Goal: Information Seeking & Learning: Learn about a topic

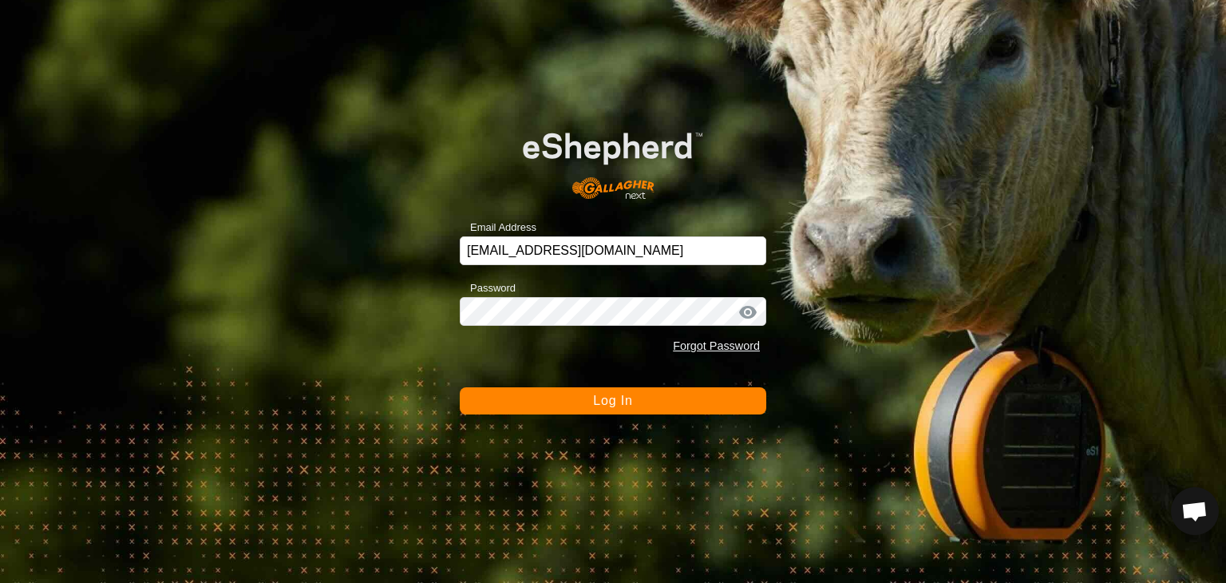
click at [616, 400] on span "Log In" at bounding box center [612, 401] width 39 height 14
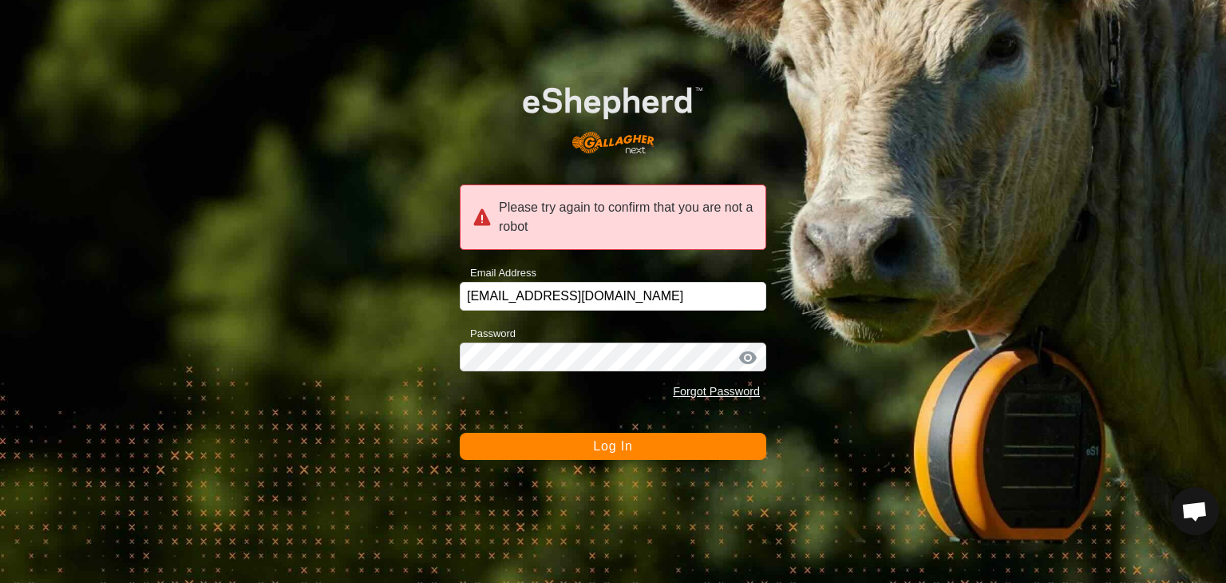
click at [634, 448] on button "Log In" at bounding box center [613, 446] width 307 height 27
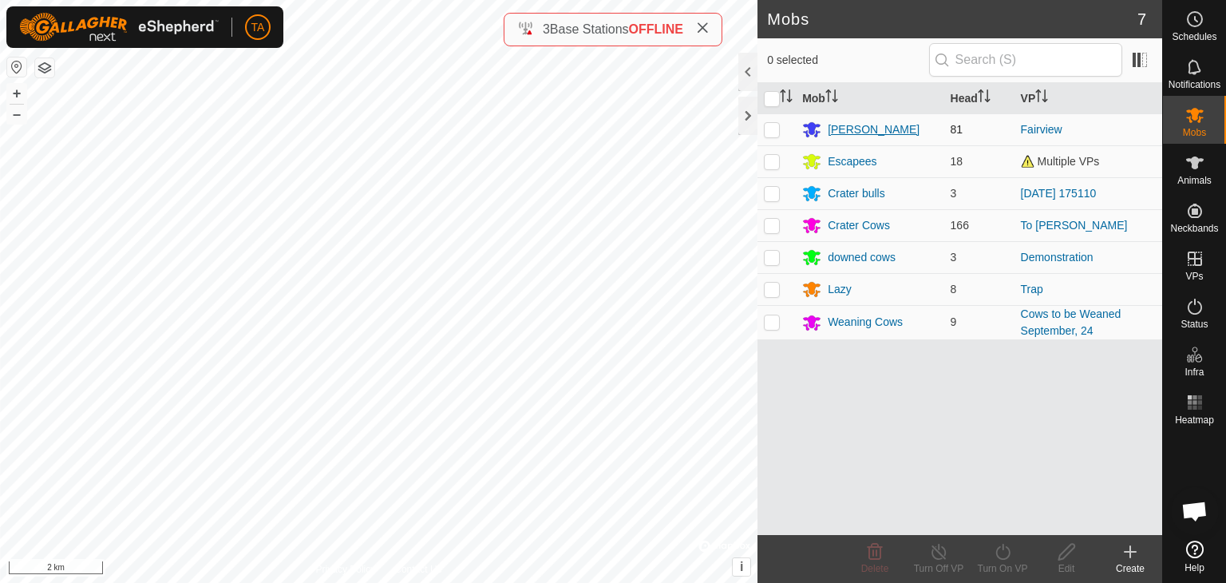
click at [855, 128] on div "[PERSON_NAME]" at bounding box center [874, 129] width 92 height 17
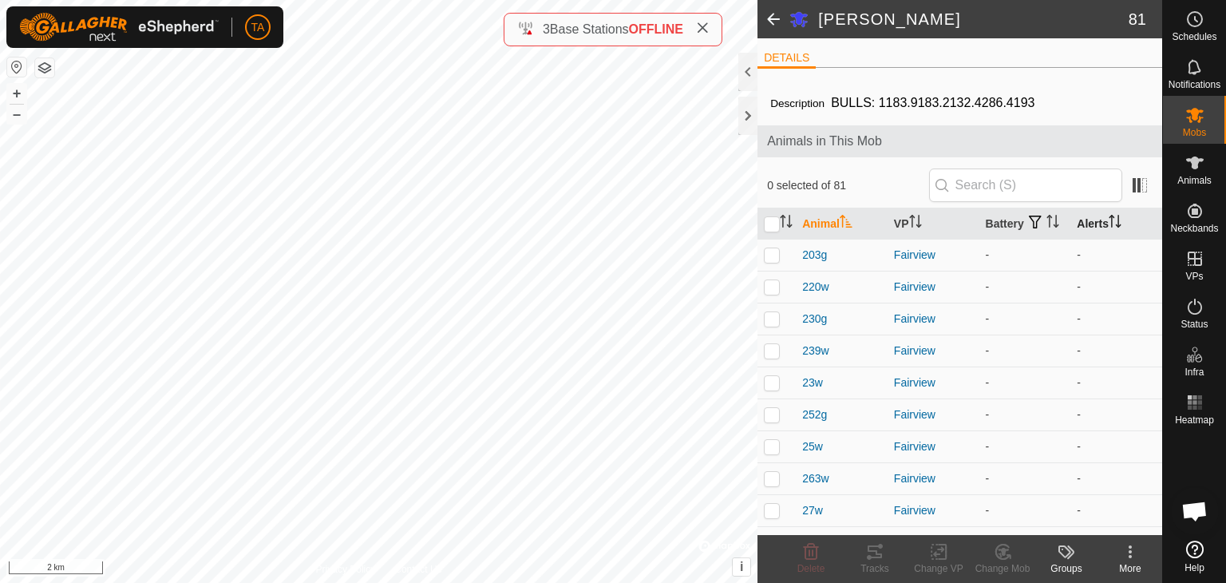
click at [1102, 225] on th "Alerts" at bounding box center [1117, 223] width 92 height 31
click at [1109, 228] on icon "Activate to sort" at bounding box center [1115, 221] width 13 height 13
click at [1000, 170] on input "text" at bounding box center [1025, 185] width 193 height 34
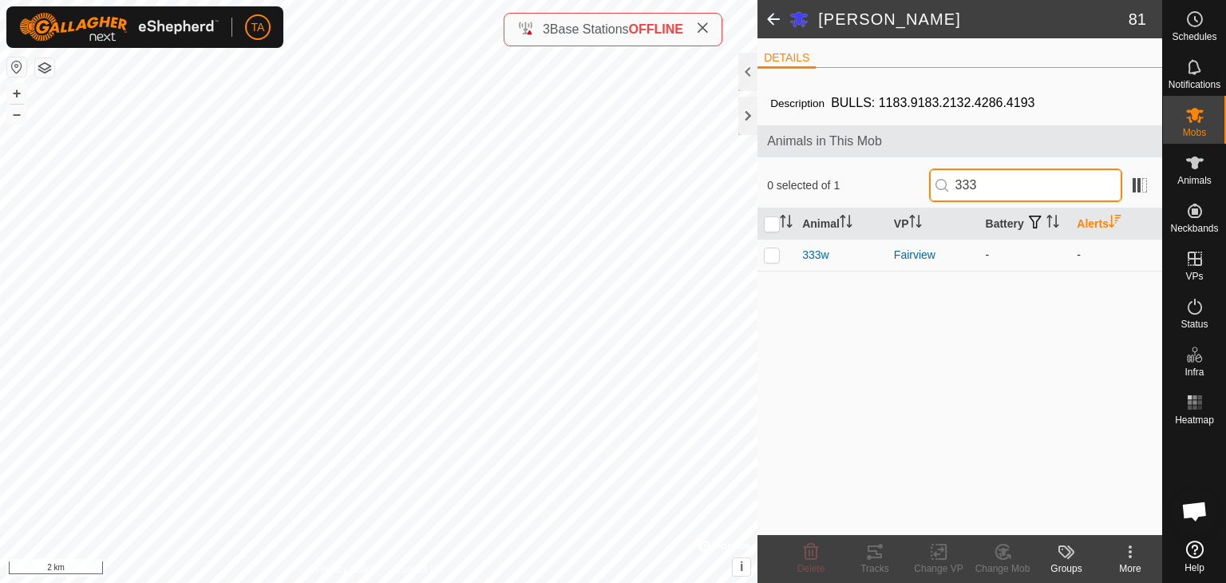
type input "333"
click at [773, 255] on p-checkbox at bounding box center [772, 254] width 16 height 13
checkbox input "true"
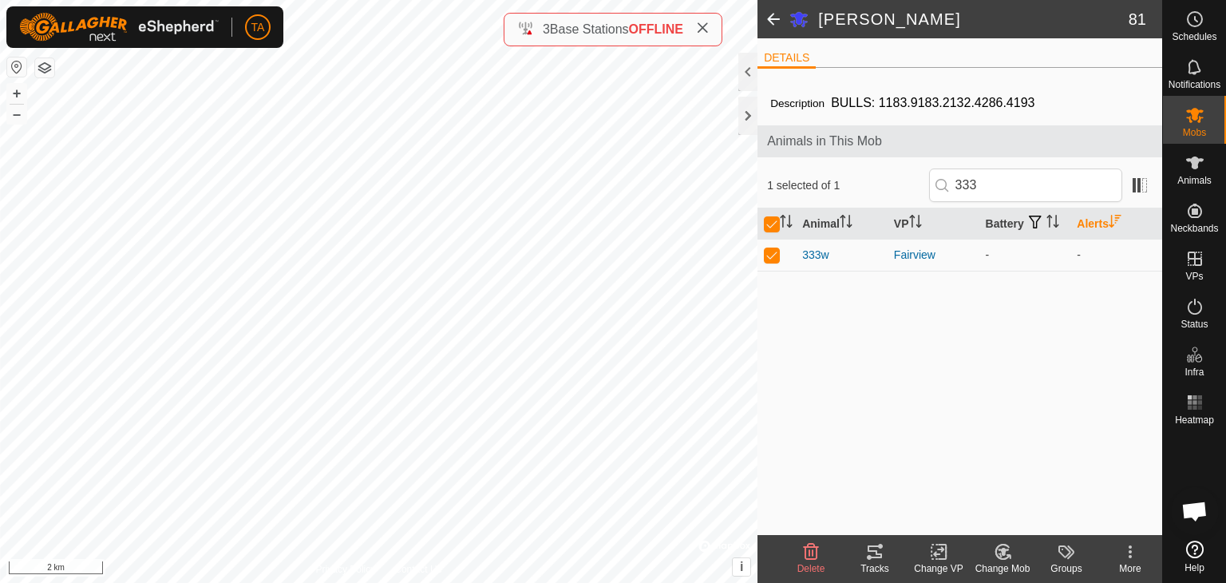
click at [874, 556] on icon at bounding box center [875, 551] width 19 height 19
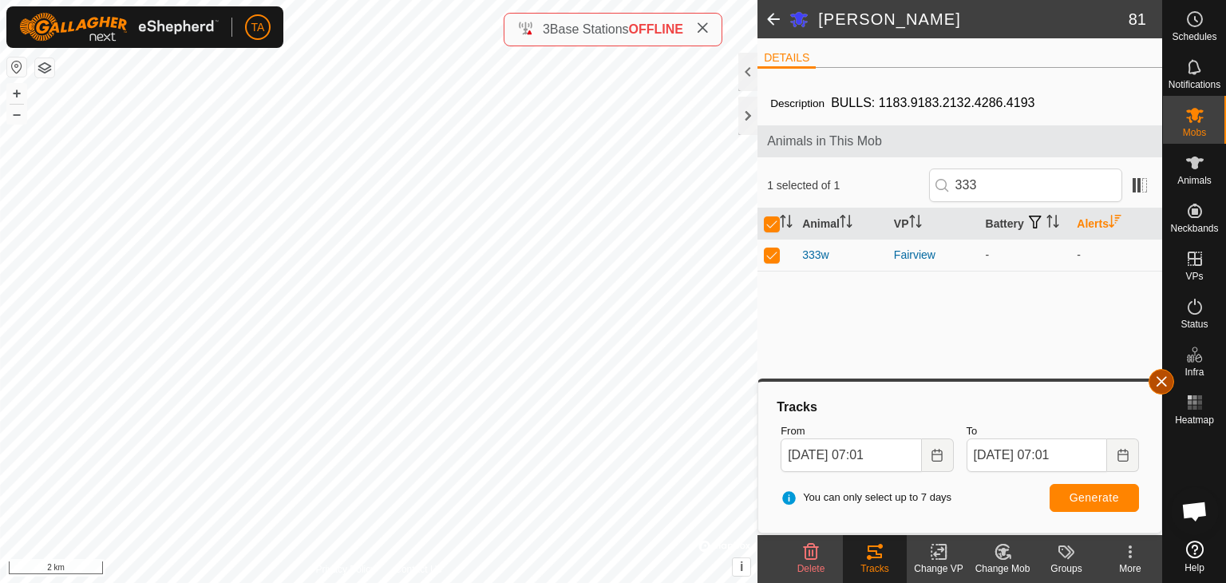
click at [1151, 381] on button "button" at bounding box center [1162, 382] width 26 height 26
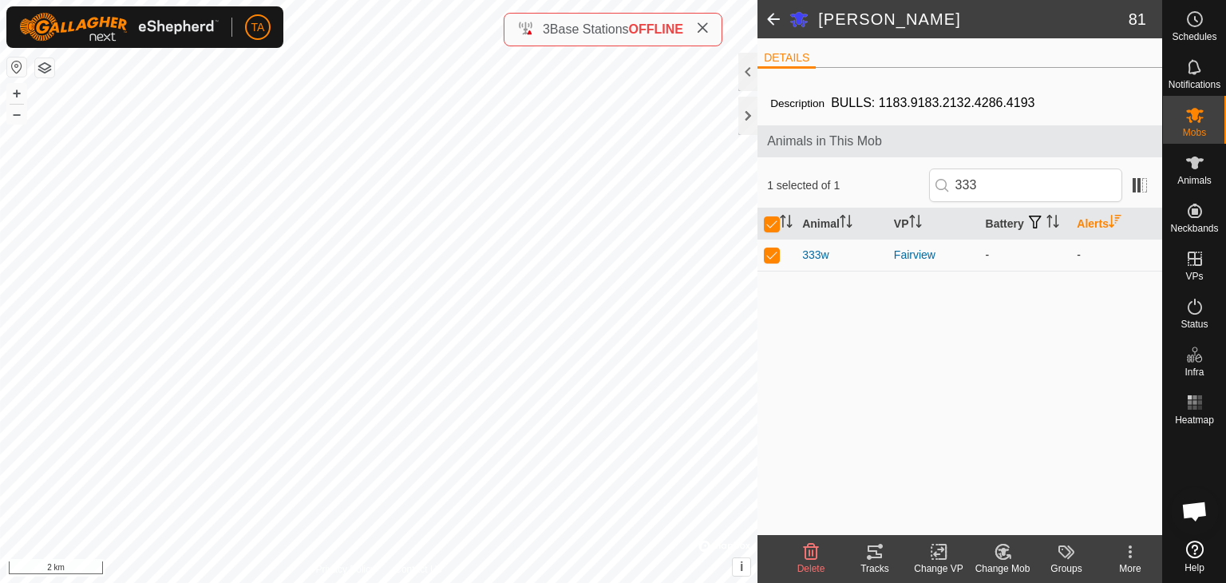
click at [773, 253] on p-checkbox at bounding box center [772, 254] width 16 height 13
checkbox input "false"
click at [775, 23] on span at bounding box center [774, 19] width 32 height 38
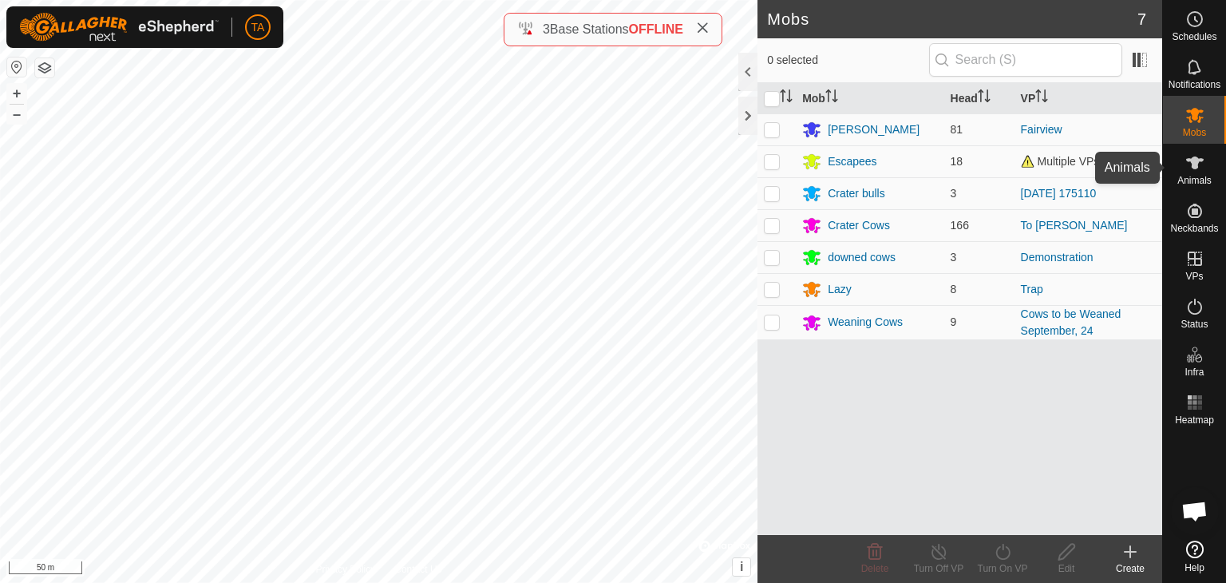
click at [1188, 172] on es-animals-svg-icon at bounding box center [1195, 163] width 29 height 26
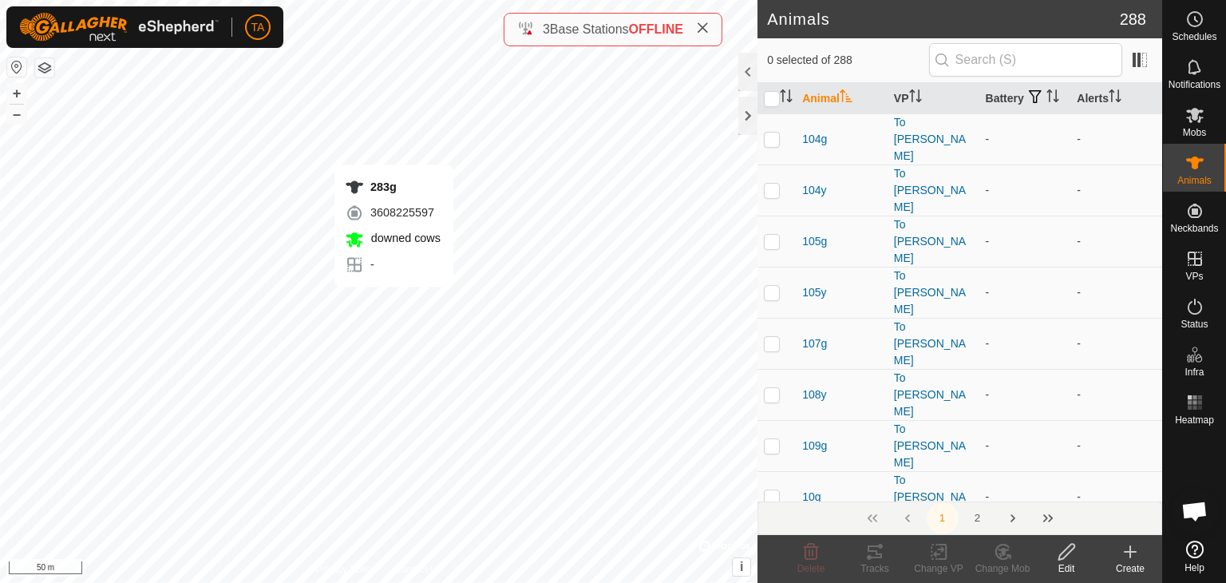
checkbox input "true"
click at [783, 99] on icon "Activate to sort" at bounding box center [783, 95] width 2 height 13
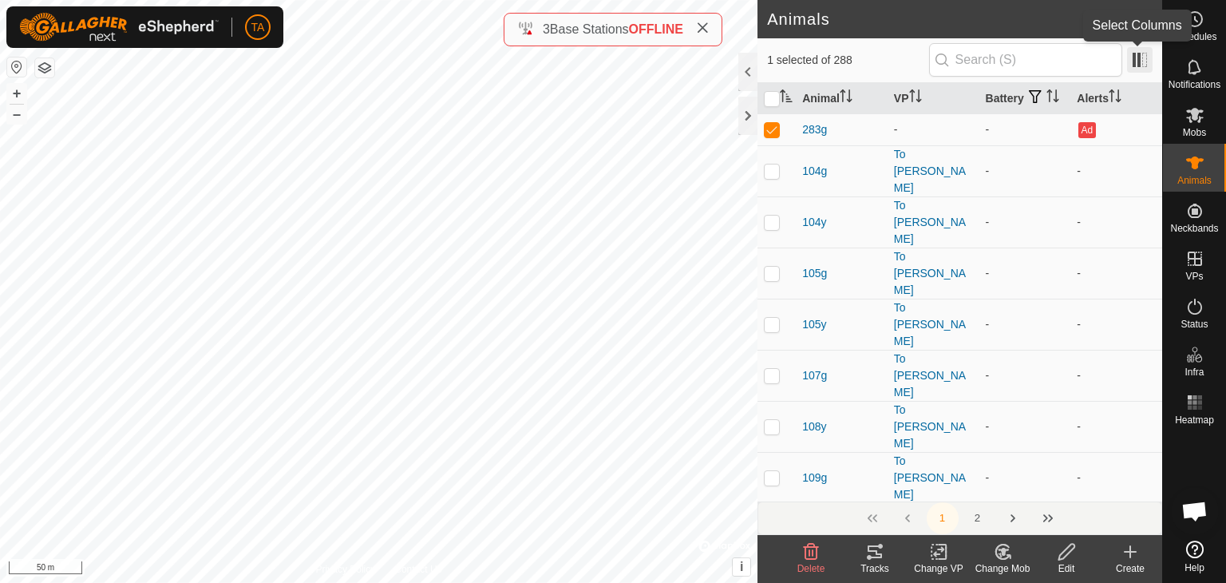
click at [1132, 61] on span at bounding box center [1140, 60] width 26 height 26
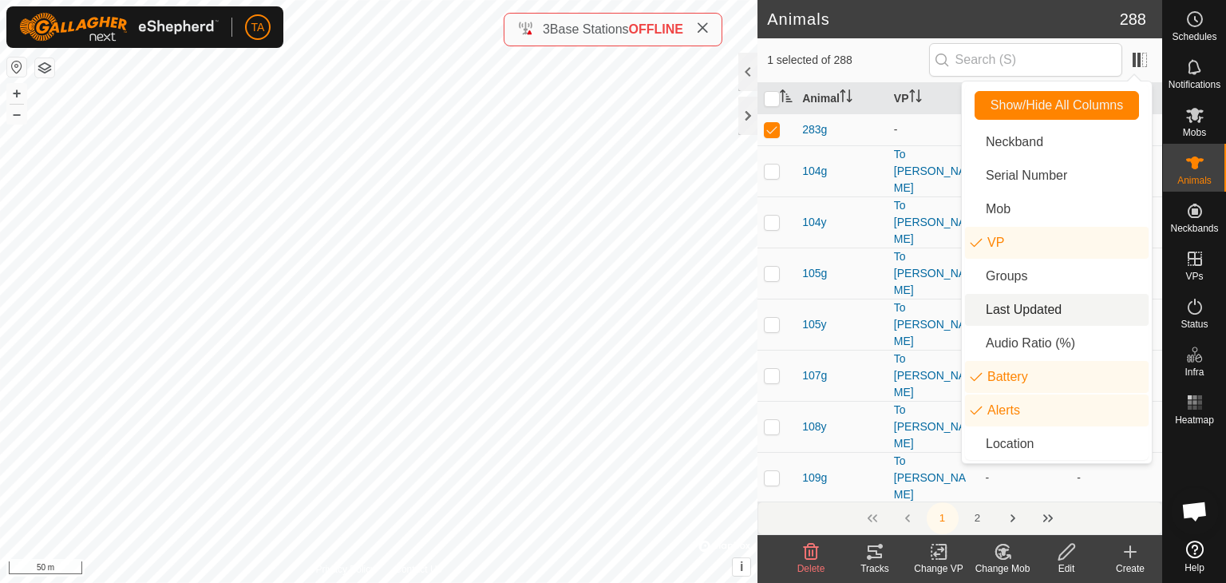
click at [1060, 322] on li "Last Updated" at bounding box center [1057, 310] width 184 height 32
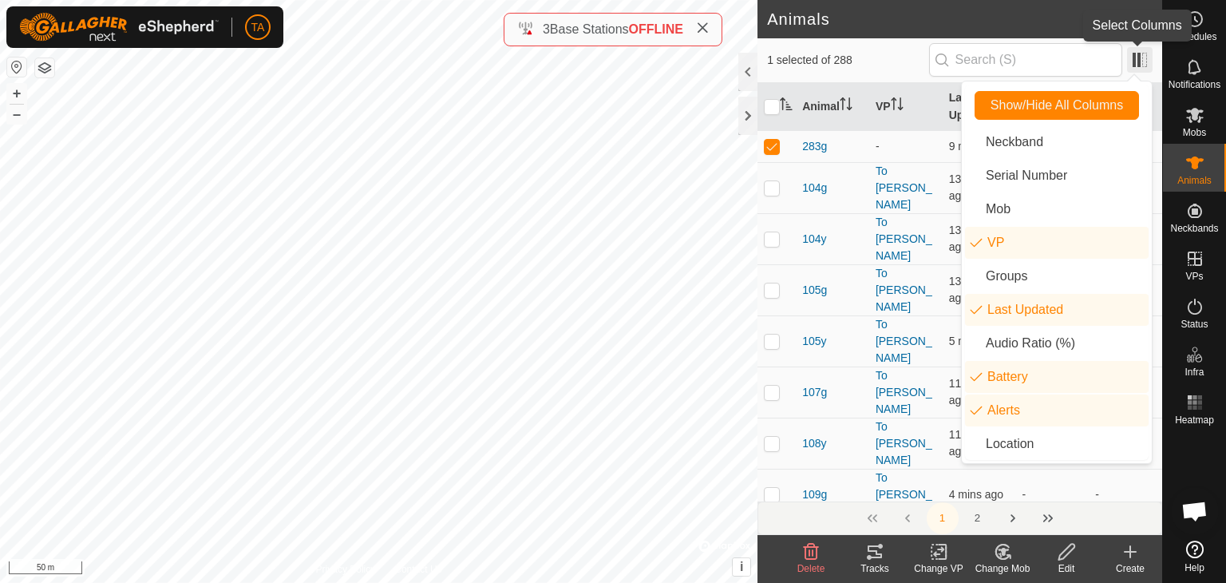
click at [1137, 65] on span at bounding box center [1140, 60] width 26 height 26
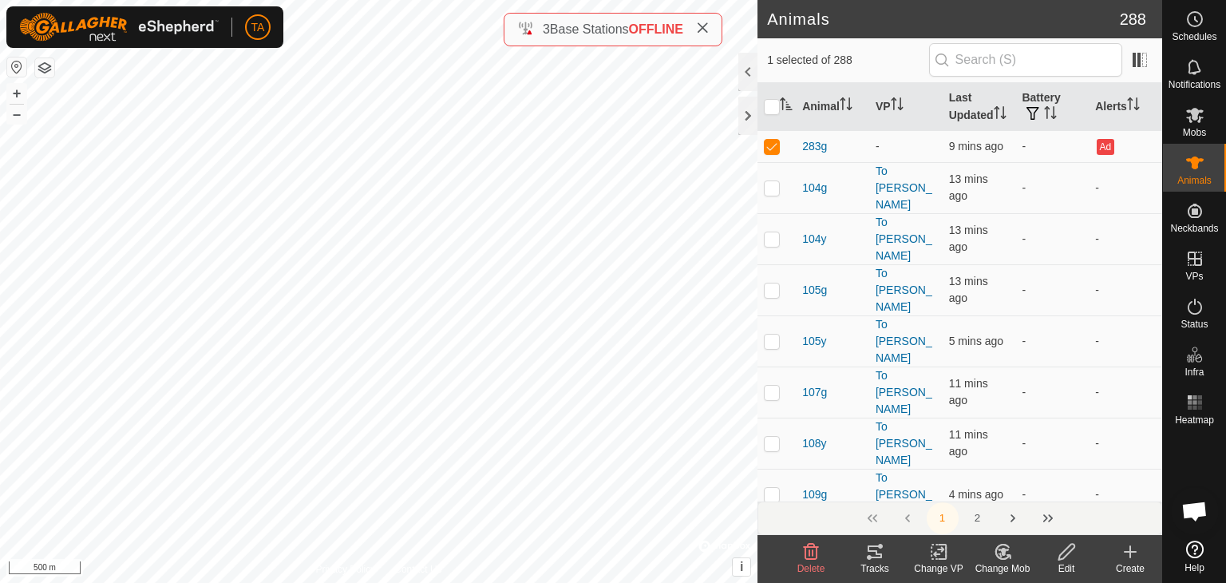
click at [51, 77] on button "button" at bounding box center [44, 67] width 19 height 19
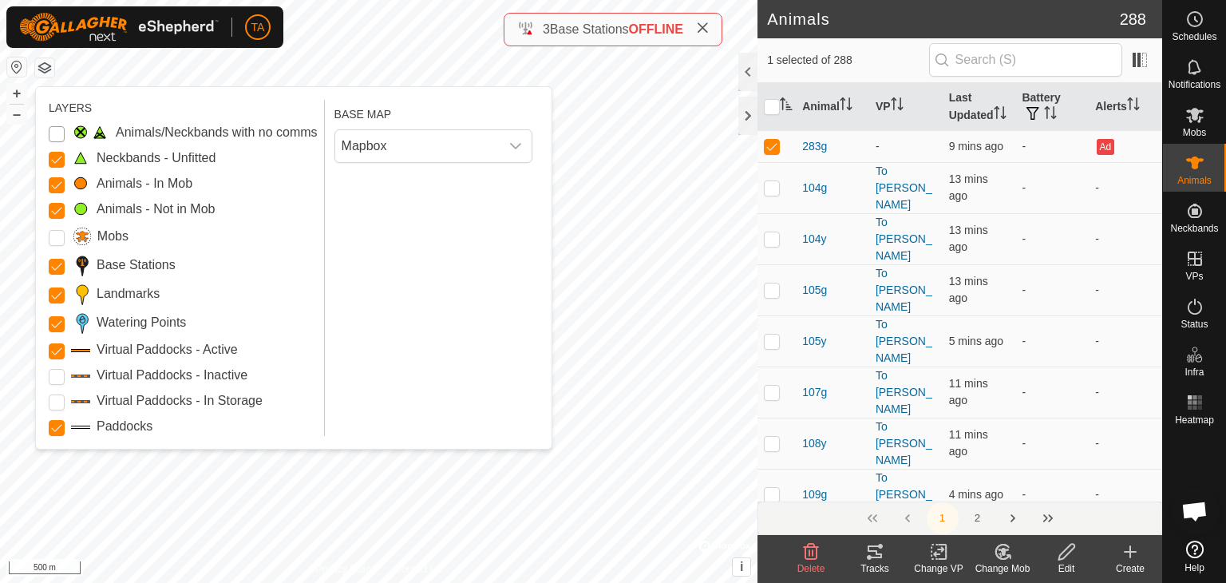
click at [57, 132] on Issue "Animals/Neckbands with no comms" at bounding box center [57, 134] width 16 height 16
click at [48, 72] on button "button" at bounding box center [44, 67] width 19 height 19
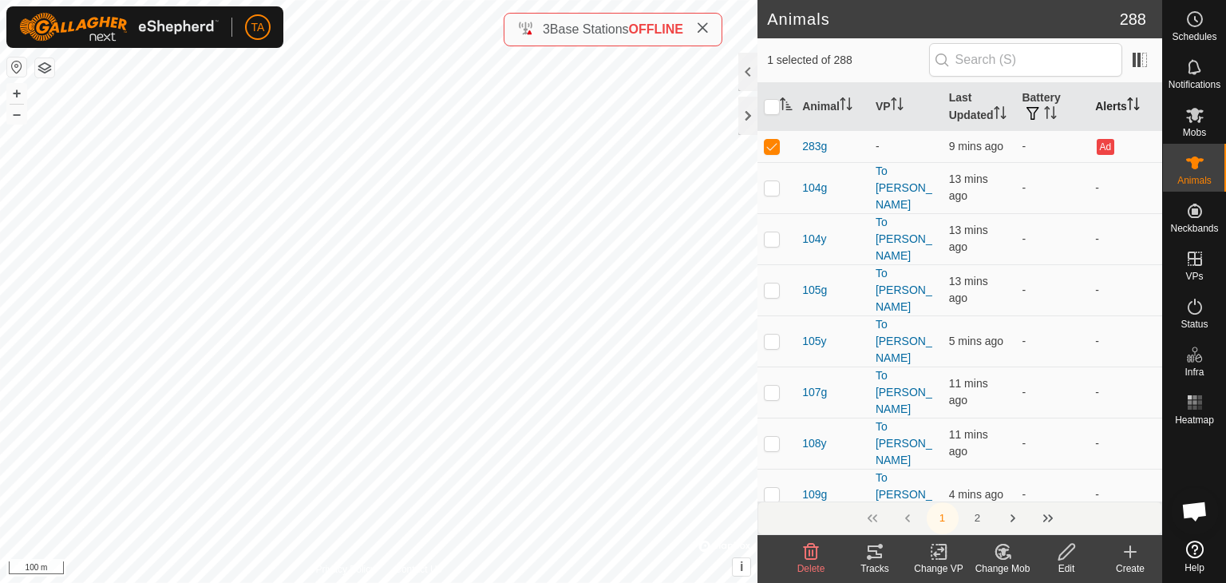
click at [1124, 104] on th "Alerts" at bounding box center [1125, 107] width 73 height 48
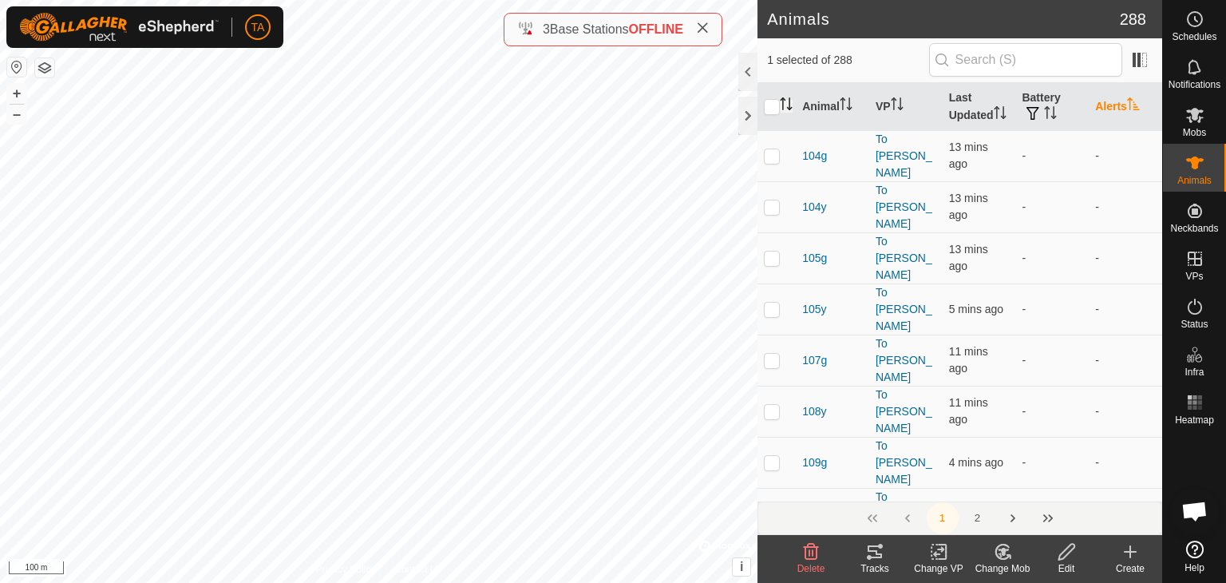
click at [1124, 104] on th "Alerts" at bounding box center [1125, 107] width 73 height 48
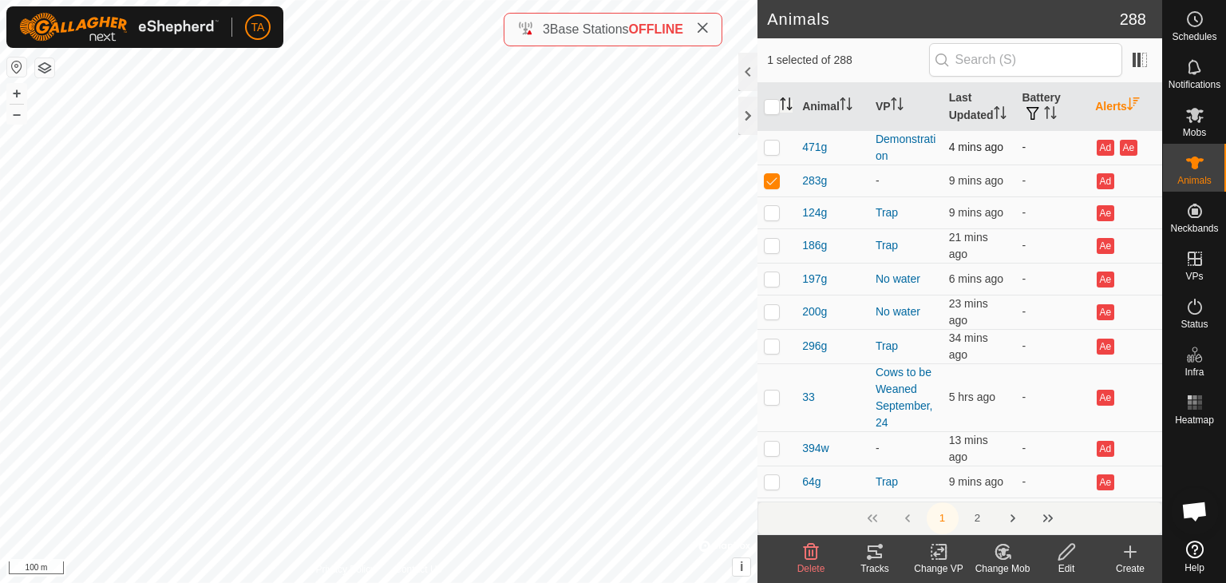
click at [773, 153] on p-checkbox at bounding box center [772, 147] width 16 height 13
checkbox input "true"
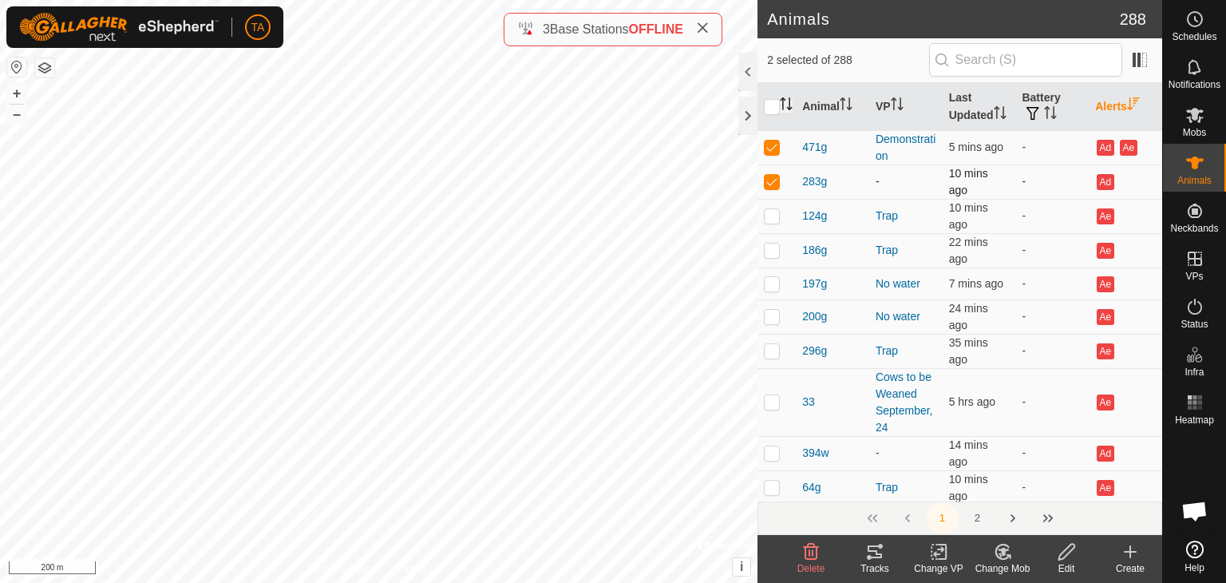
click at [769, 188] on p-checkbox at bounding box center [772, 181] width 16 height 13
checkbox input "false"
click at [1191, 116] on icon at bounding box center [1196, 115] width 18 height 15
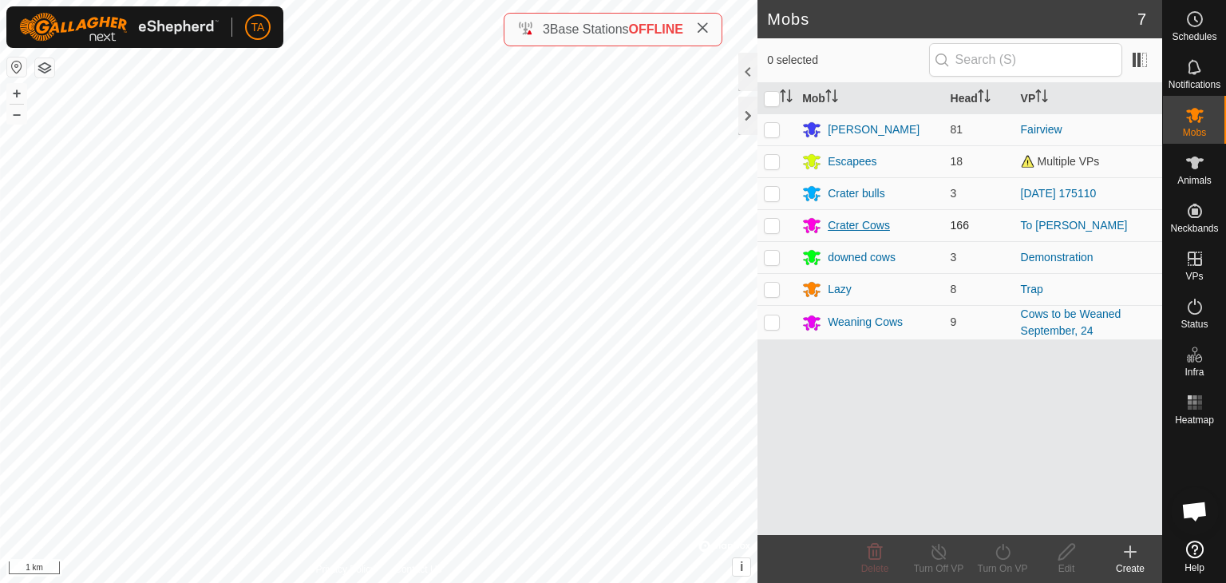
click at [865, 232] on div "Crater Cows" at bounding box center [859, 225] width 62 height 17
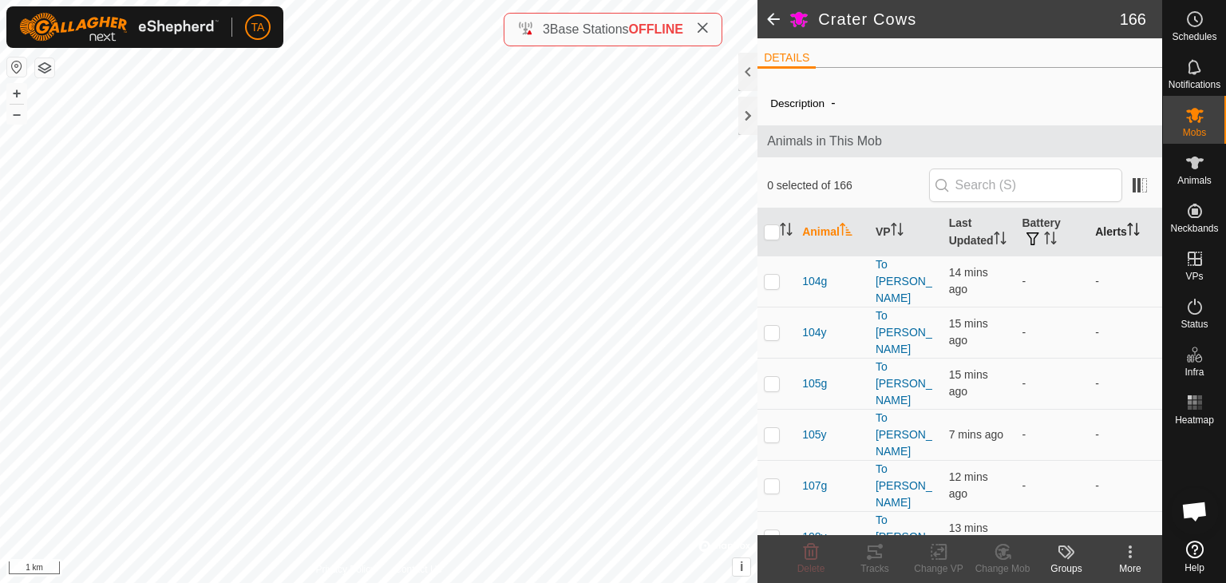
click at [1129, 236] on icon "Activate to sort" at bounding box center [1133, 229] width 13 height 13
click at [1129, 236] on icon "Activate to sort" at bounding box center [1133, 229] width 12 height 13
click at [1129, 236] on icon "Activate to sort" at bounding box center [1133, 229] width 13 height 13
click at [771, 22] on span at bounding box center [774, 19] width 32 height 38
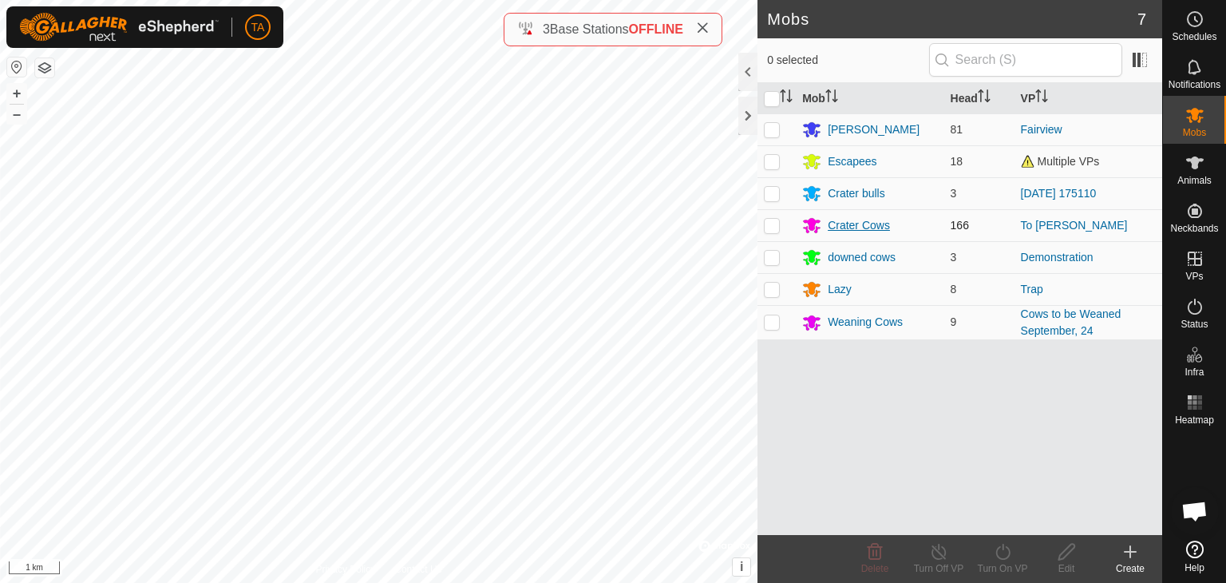
click at [858, 223] on div "Crater Cows" at bounding box center [859, 225] width 62 height 17
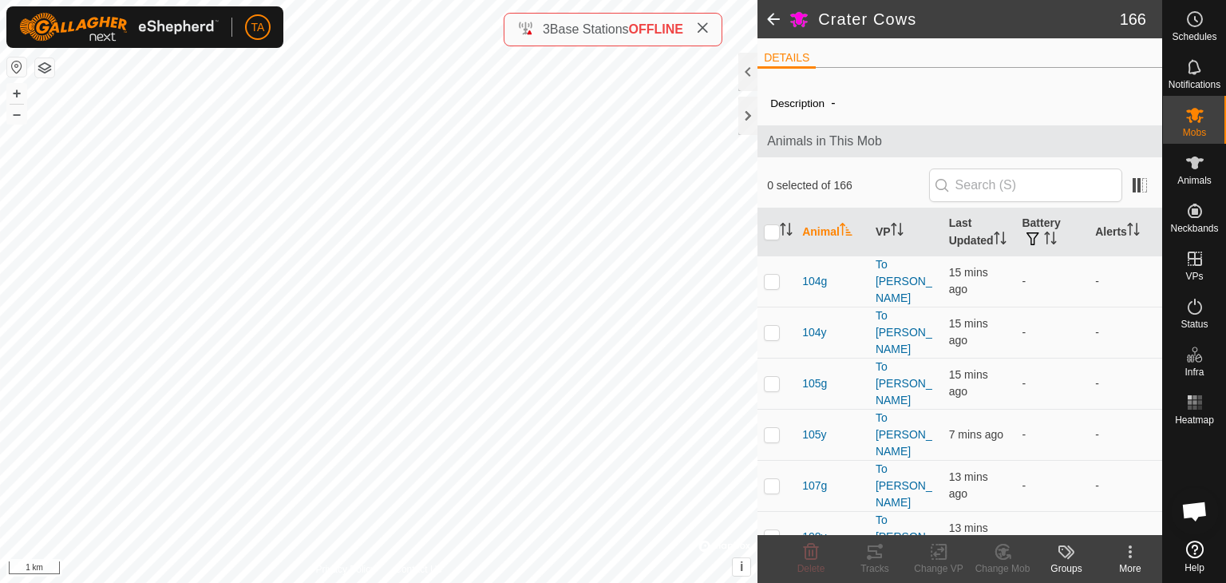
click at [772, 2] on span at bounding box center [774, 19] width 32 height 38
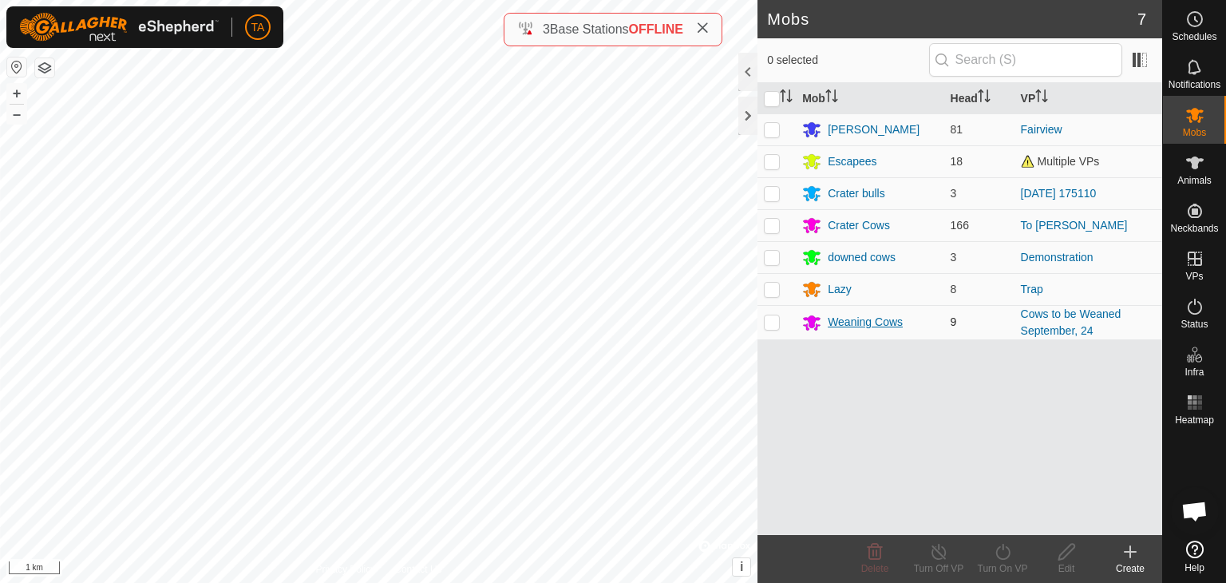
click at [866, 320] on div "Weaning Cows" at bounding box center [865, 322] width 75 height 17
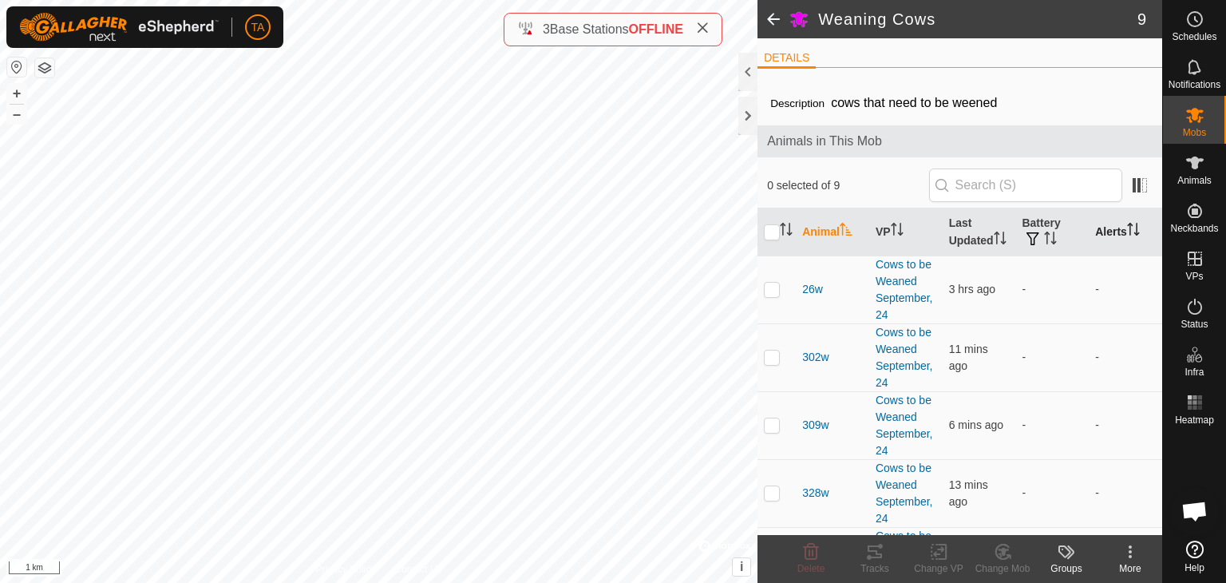
click at [1129, 233] on icon "Activate to sort" at bounding box center [1133, 229] width 13 height 13
click at [782, 21] on span at bounding box center [774, 19] width 32 height 38
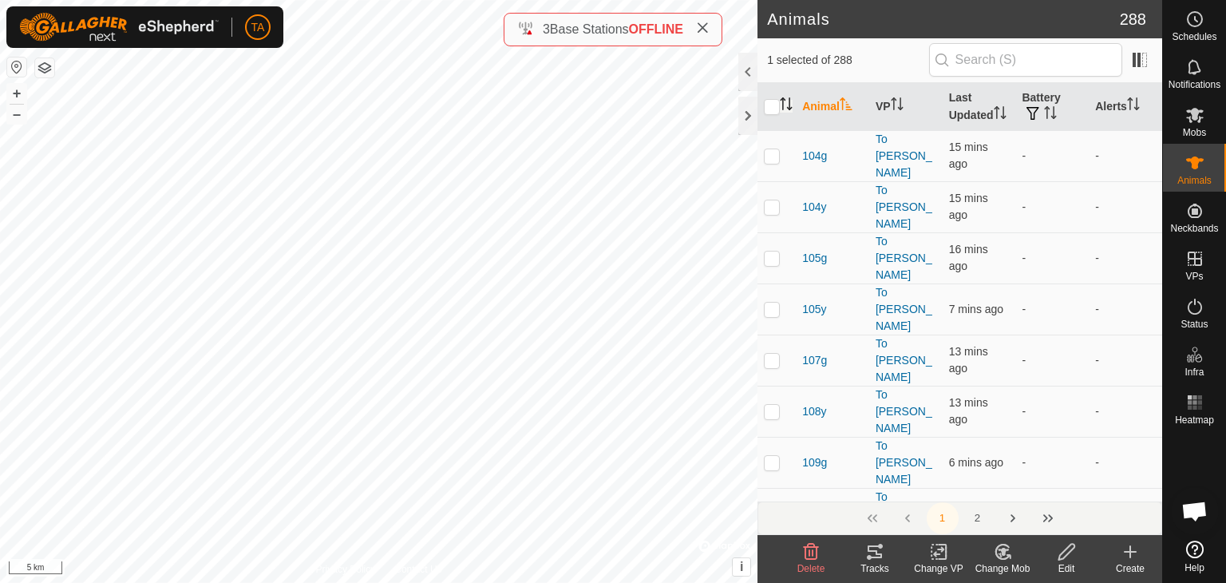
click at [786, 110] on icon "Activate to sort" at bounding box center [786, 103] width 13 height 13
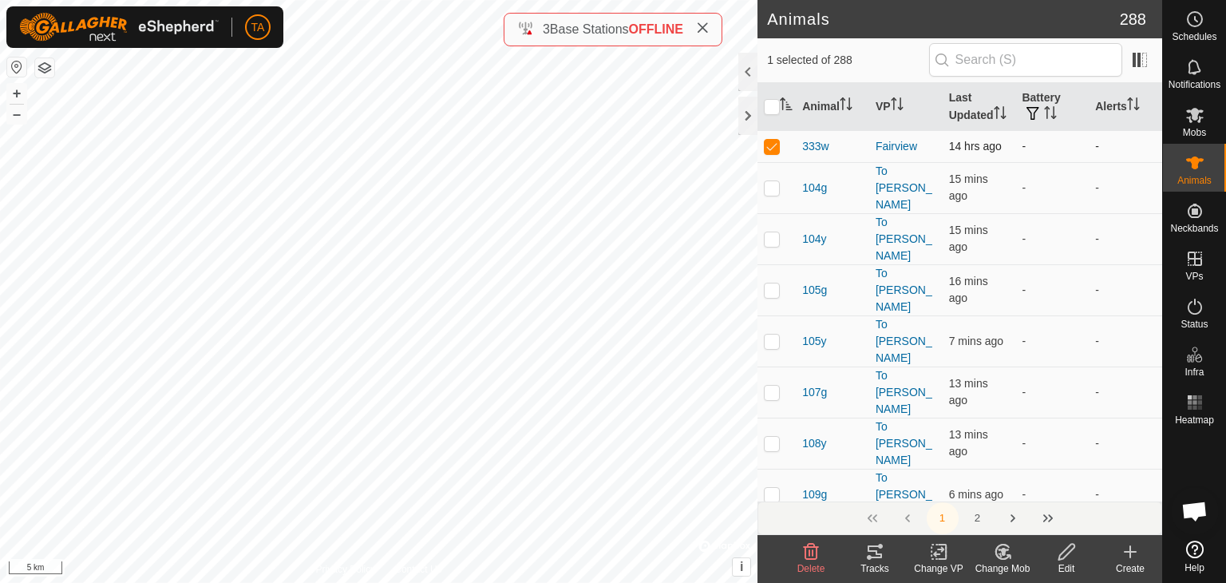
click at [770, 153] on p-checkbox at bounding box center [772, 146] width 16 height 13
checkbox input "false"
click at [1197, 128] on span "Mobs" at bounding box center [1194, 133] width 23 height 10
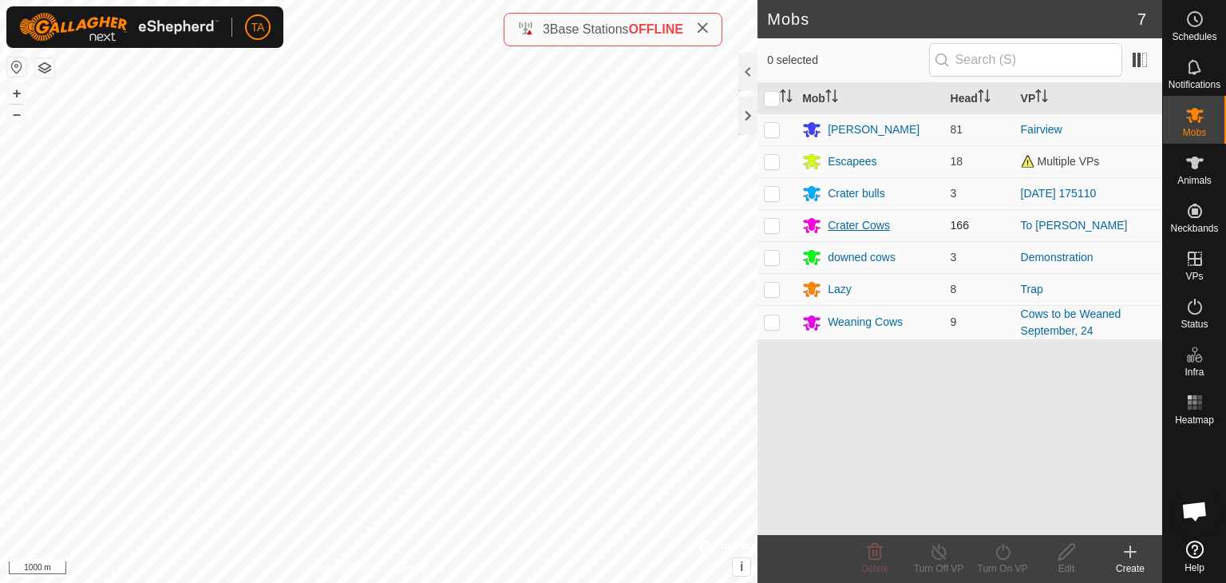
click at [869, 221] on div "Crater Cows" at bounding box center [859, 225] width 62 height 17
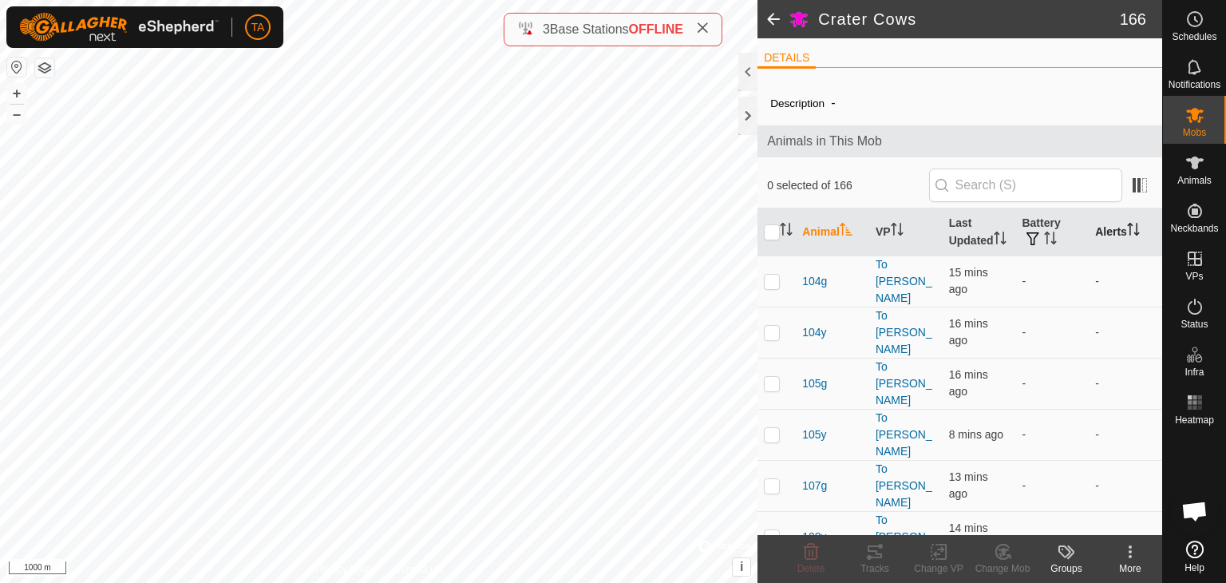
click at [1127, 236] on icon "Activate to sort" at bounding box center [1133, 229] width 13 height 13
click at [771, 24] on span at bounding box center [774, 19] width 32 height 38
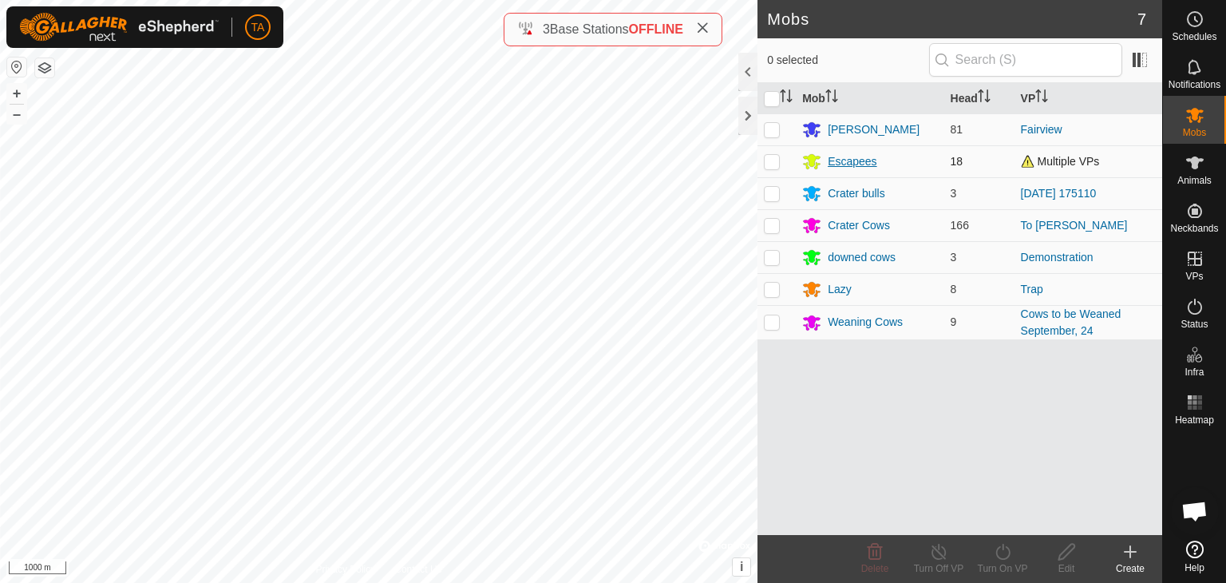
click at [842, 159] on div "Escapees" at bounding box center [852, 161] width 49 height 17
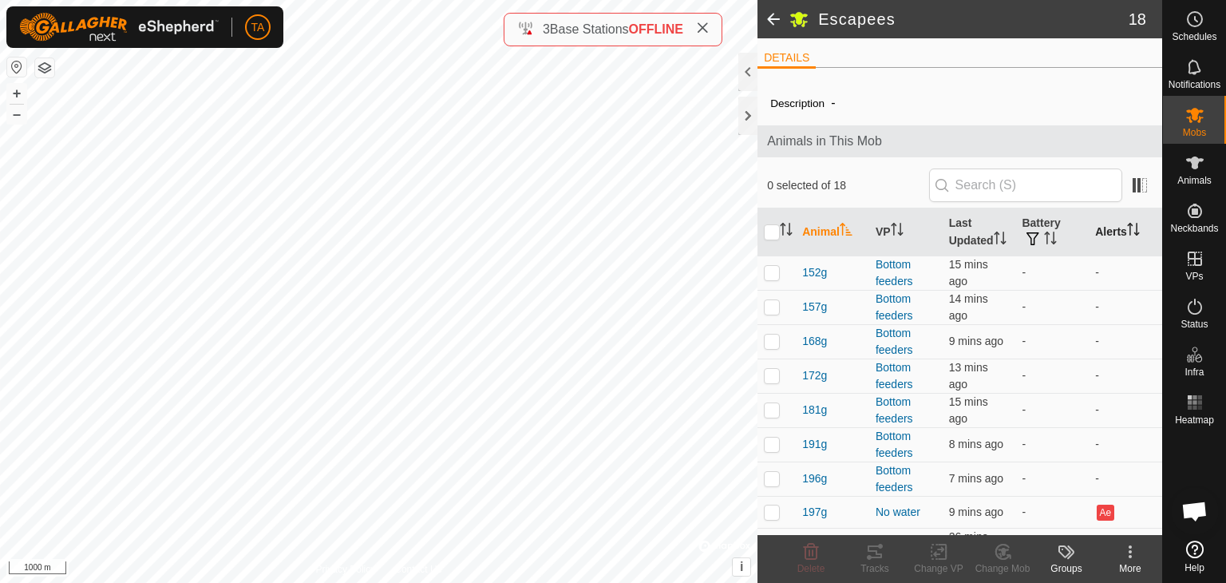
click at [1127, 238] on p-sorticon "Activate to sort" at bounding box center [1133, 231] width 13 height 13
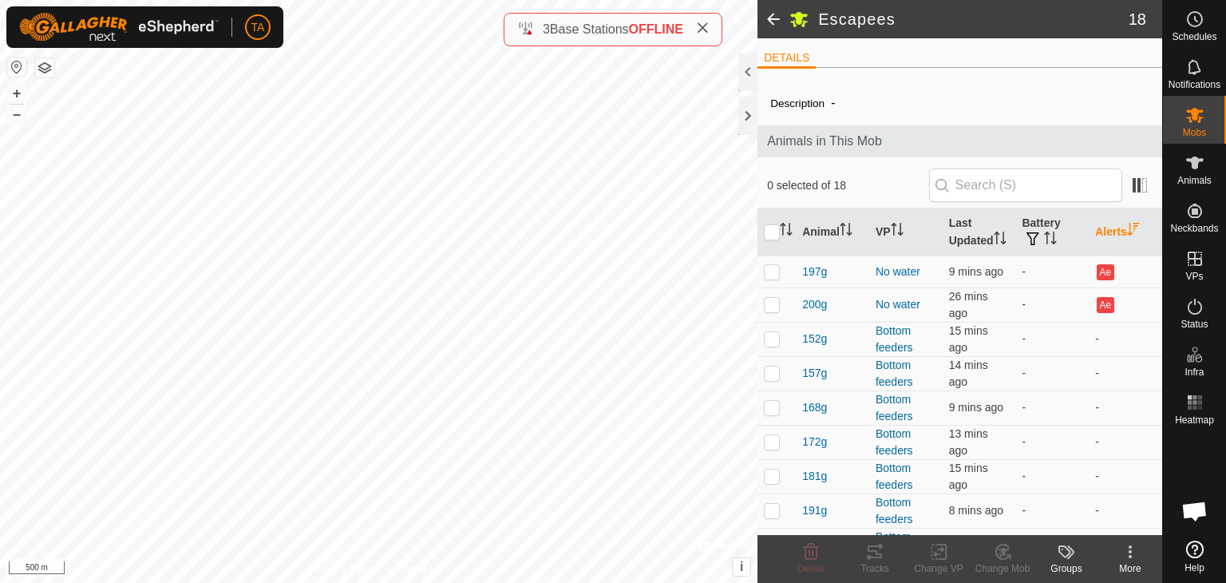
click at [779, 16] on span at bounding box center [774, 19] width 32 height 38
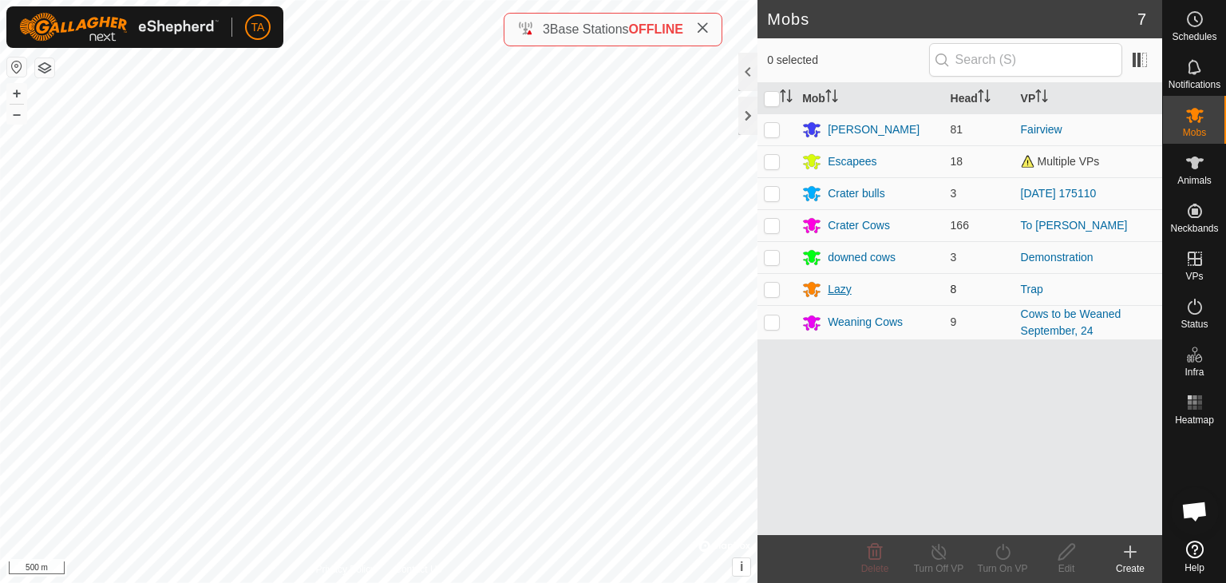
click at [837, 285] on div "Lazy" at bounding box center [840, 289] width 24 height 17
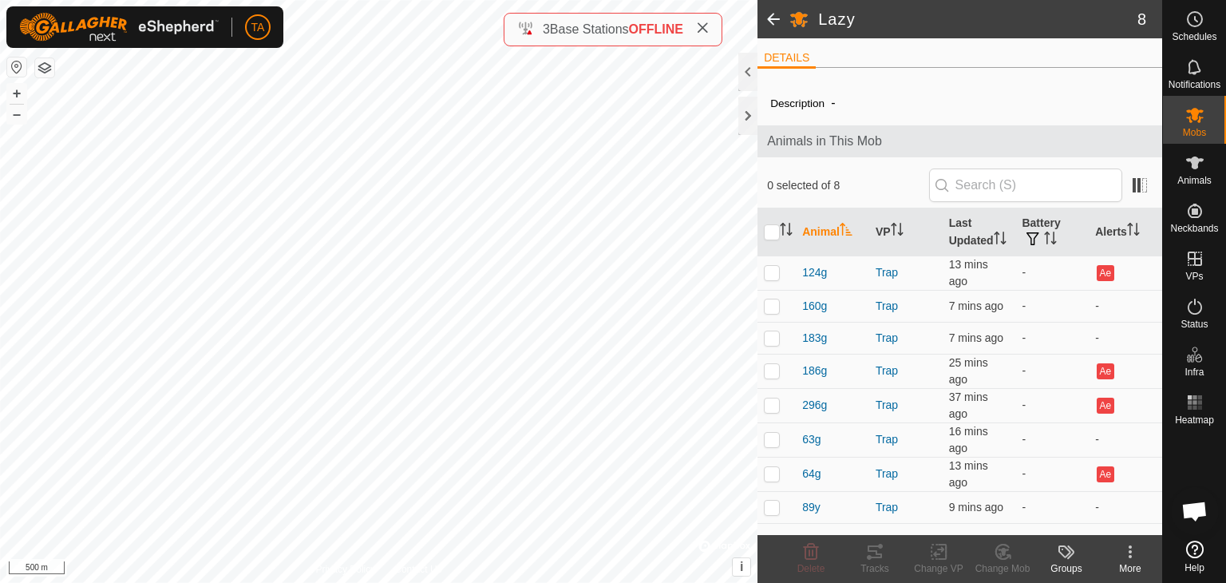
click at [767, 24] on span at bounding box center [774, 19] width 32 height 38
